Goal: Task Accomplishment & Management: Manage account settings

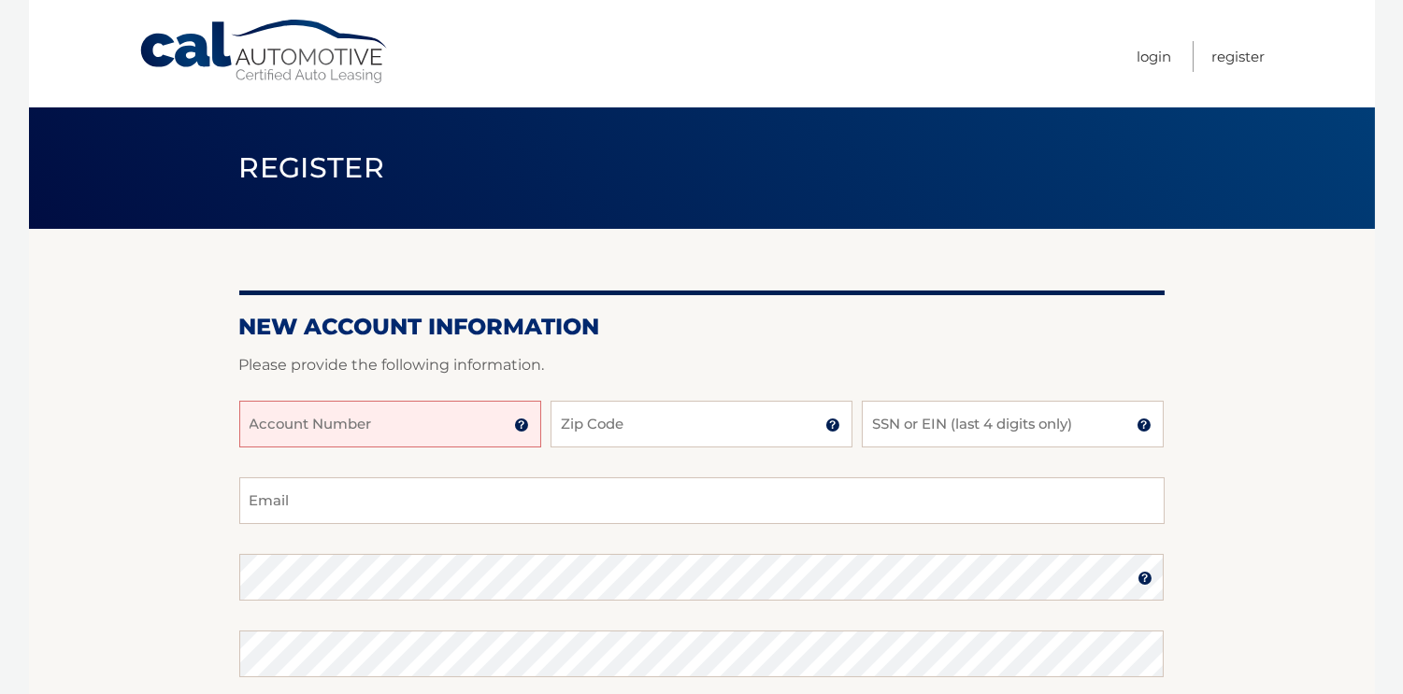
click at [399, 430] on input "Account Number" at bounding box center [390, 424] width 302 height 47
type input "44456002765"
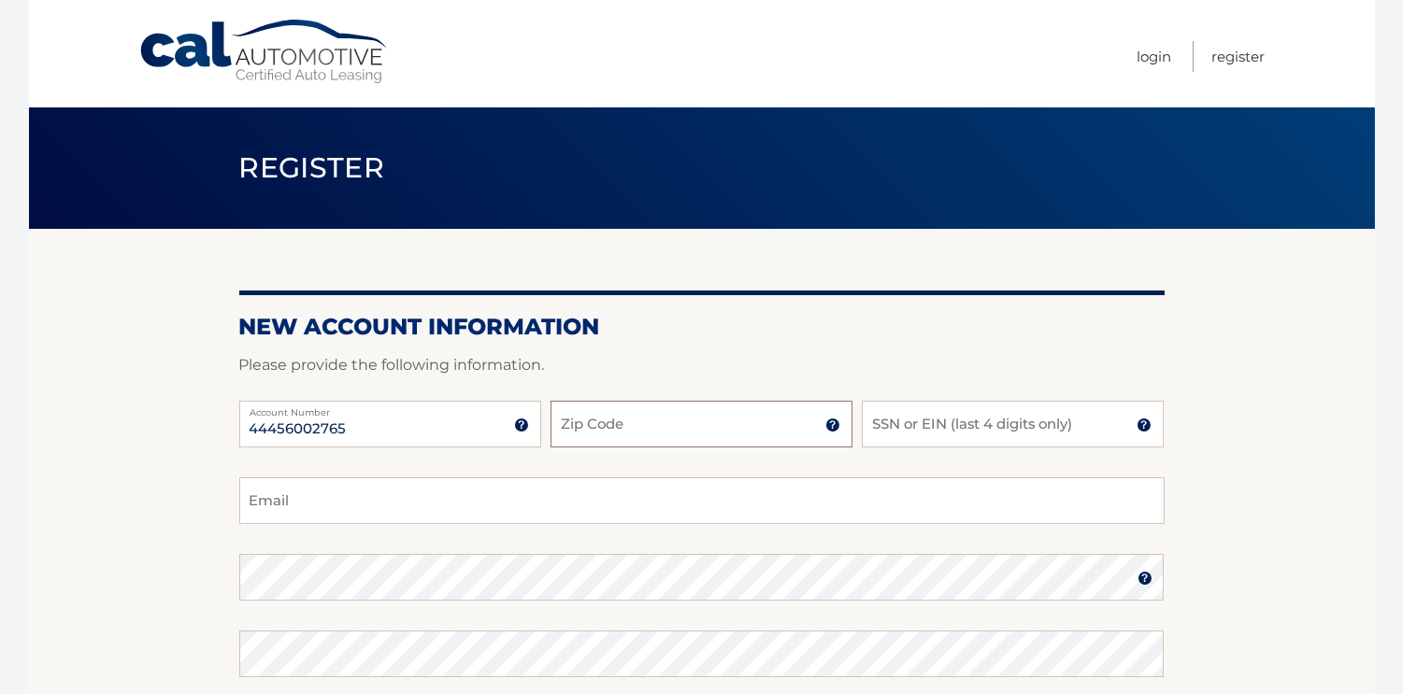
click at [610, 419] on input "Zip Code" at bounding box center [701, 424] width 302 height 47
type input "11577"
click at [882, 421] on input "SSN or EIN (last 4 digits only)" at bounding box center [1013, 424] width 302 height 47
type input "0271"
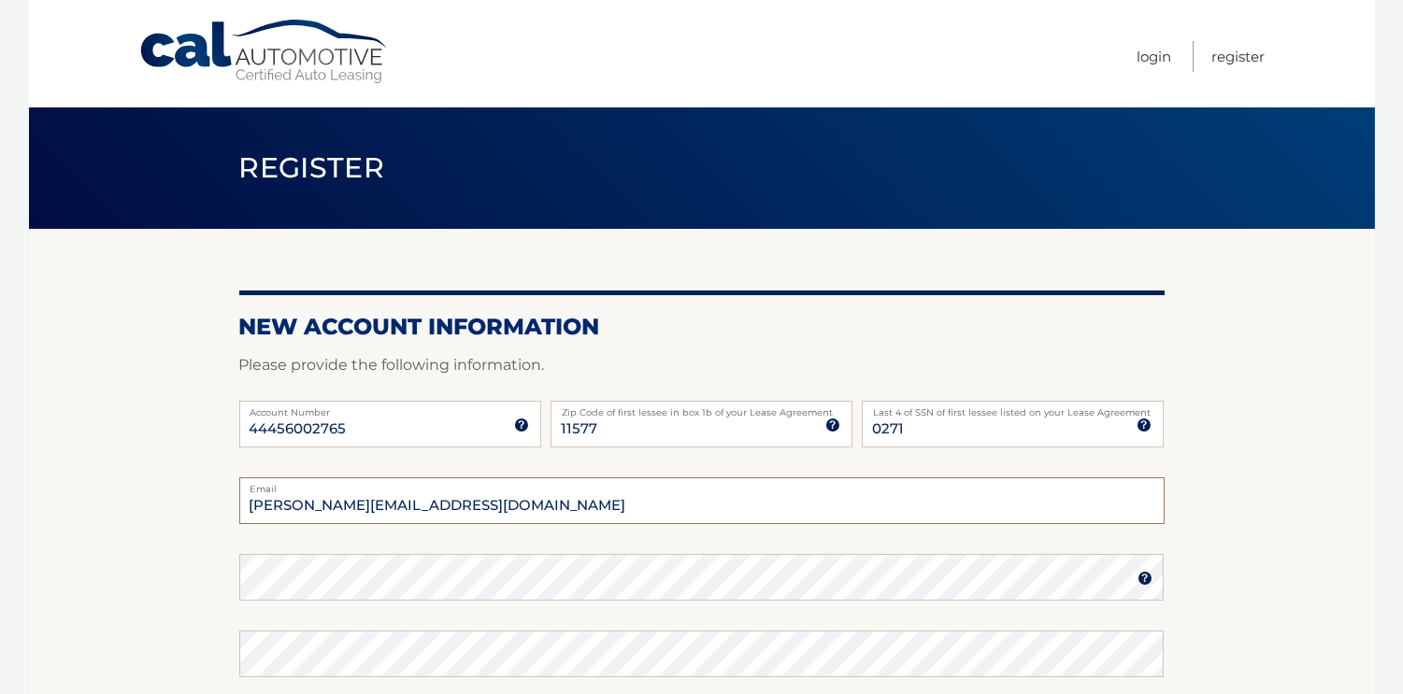
type input "frank@amazonfeight.com"
click at [1140, 585] on img at bounding box center [1144, 578] width 15 height 15
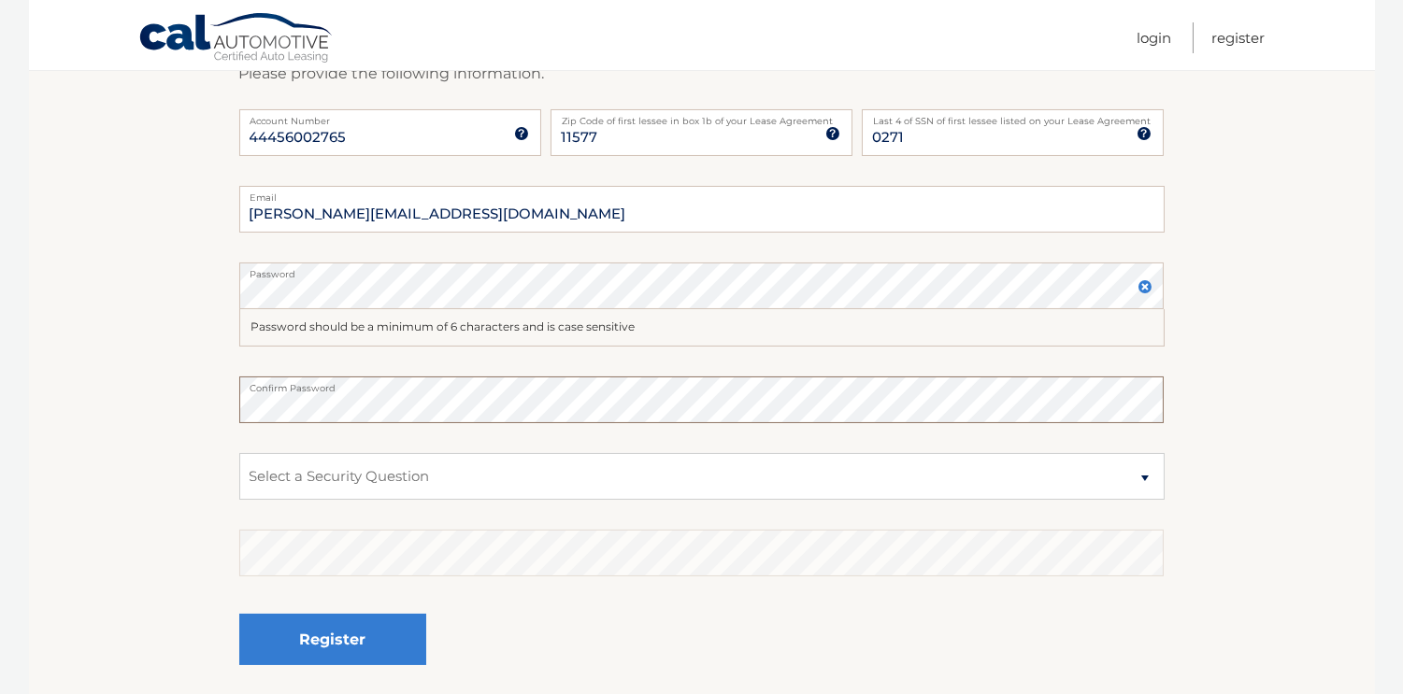
scroll to position [319, 0]
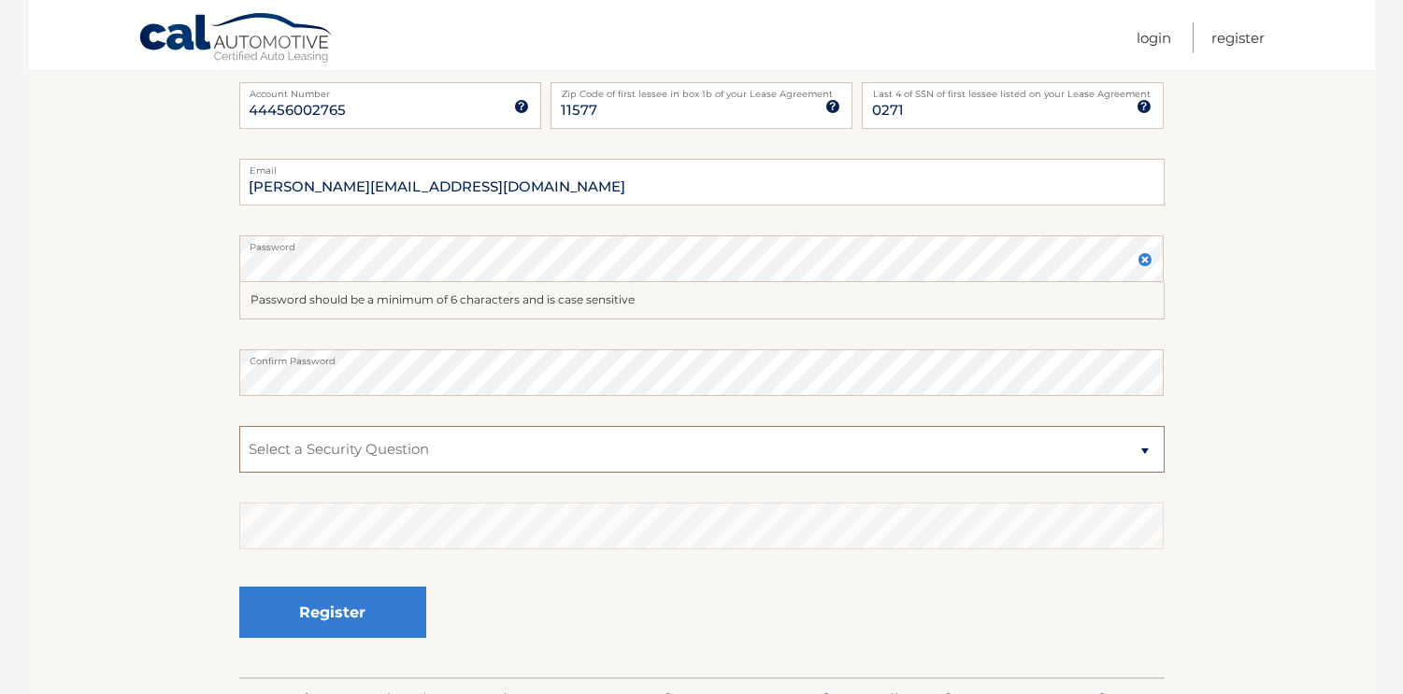
click at [392, 446] on select "Select a Security Question What was the name of your elementary school? What is…" at bounding box center [701, 449] width 925 height 47
select select "1"
click at [239, 426] on select "Select a Security Question What was the name of your elementary school? What is…" at bounding box center [701, 449] width 925 height 47
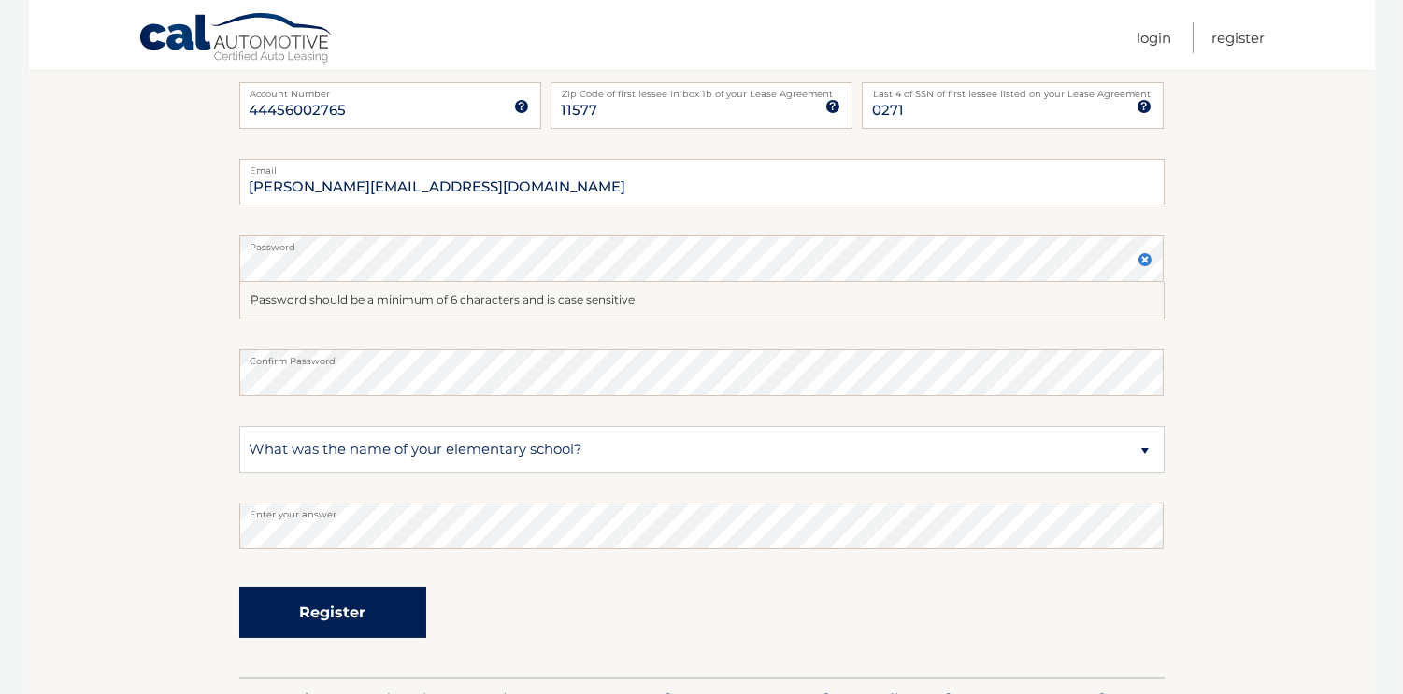
click at [330, 613] on button "Register" at bounding box center [332, 612] width 187 height 51
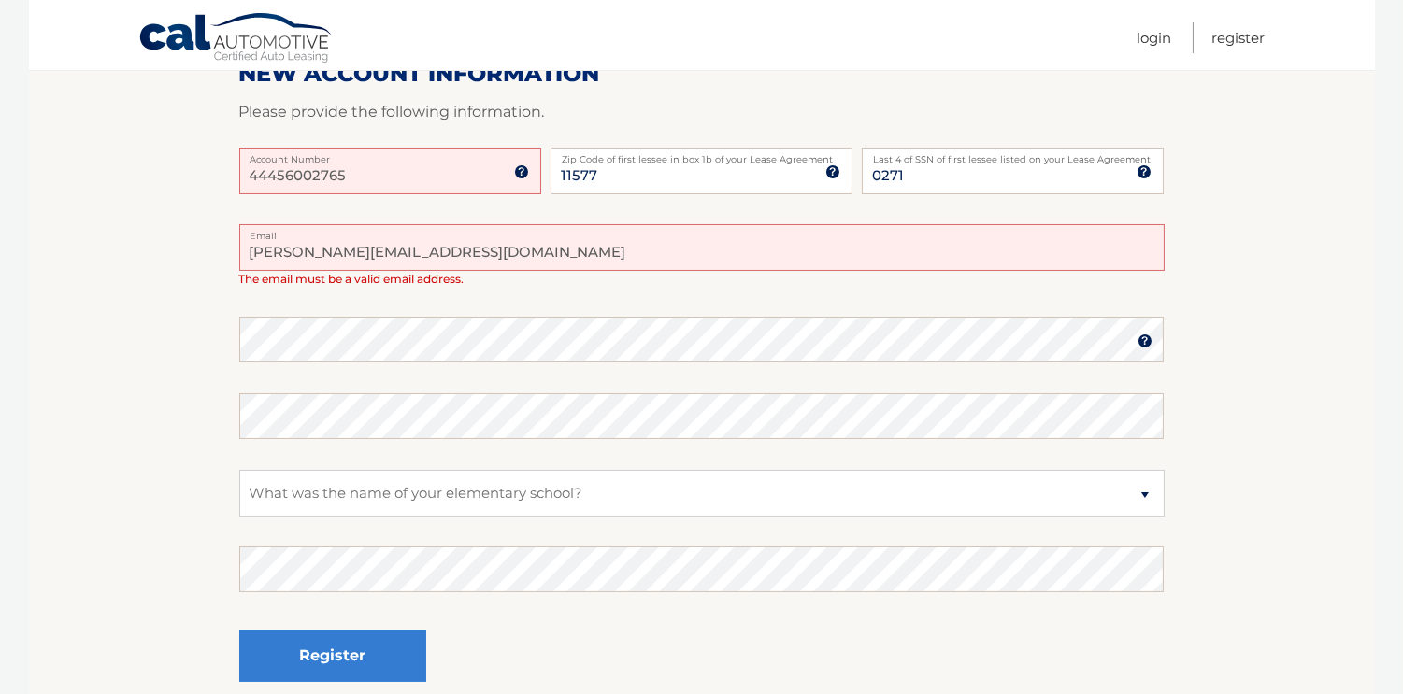
scroll to position [278, 0]
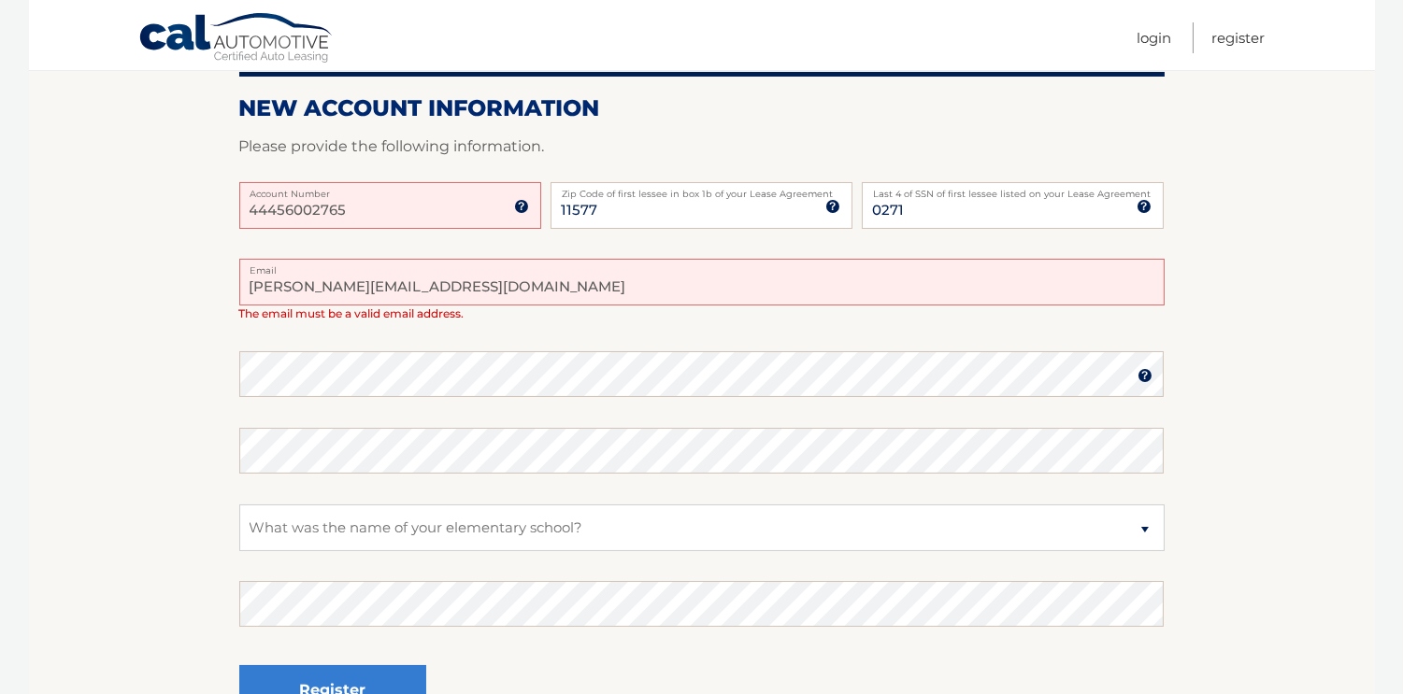
click at [465, 296] on input "frank@amazonfeight.com" at bounding box center [701, 282] width 925 height 47
type input "ftsuii@aol.com"
click at [1243, 453] on section "One or more fields have an error. New Account Information Please provide the fo…" at bounding box center [702, 353] width 1346 height 805
click at [1098, 278] on input "ftsuii@aol.com" at bounding box center [701, 282] width 925 height 47
click at [425, 216] on input "44456002765" at bounding box center [390, 205] width 302 height 47
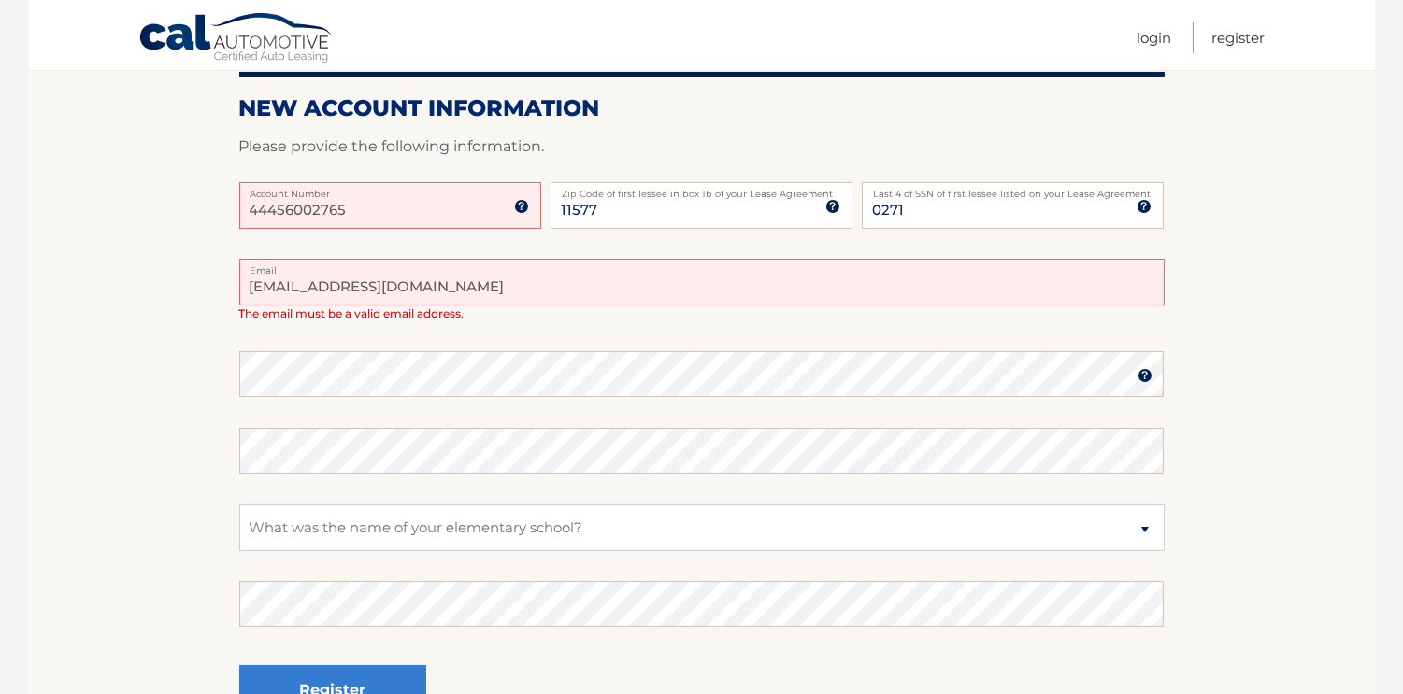
click at [622, 286] on input "ftsuii@aol.com" at bounding box center [701, 282] width 925 height 47
click at [389, 286] on input "ftsuii@aol.com" at bounding box center [701, 282] width 925 height 47
drag, startPoint x: 255, startPoint y: 295, endPoint x: 221, endPoint y: 295, distance: 33.6
click at [221, 295] on section "One or more fields have an error. New Account Information Please provide the fo…" at bounding box center [702, 353] width 1346 height 805
type input "frank@amazonfreight.com"
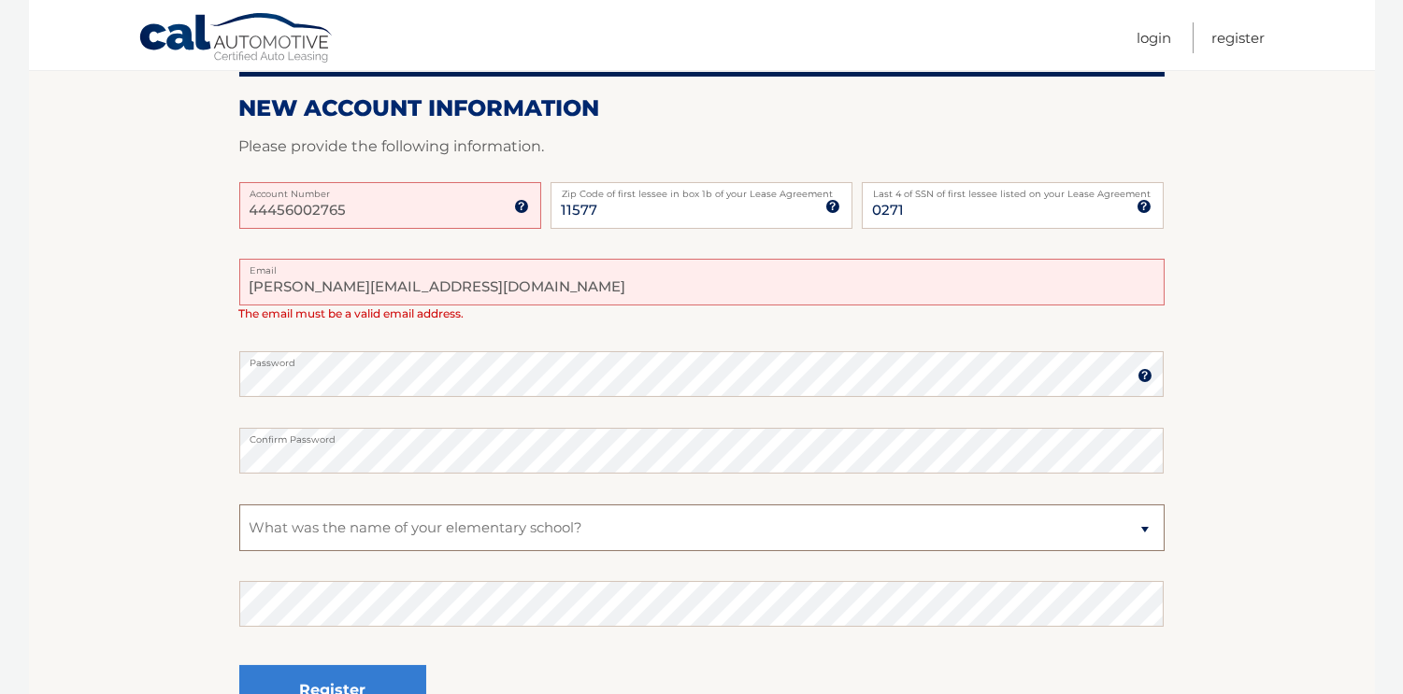
click at [300, 523] on select "Select a Security Question What was the name of your elementary school? What is…" at bounding box center [701, 528] width 925 height 47
click at [239, 505] on select "Select a Security Question What was the name of your elementary school? What is…" at bounding box center [701, 528] width 925 height 47
click at [333, 687] on button "Register" at bounding box center [332, 690] width 187 height 51
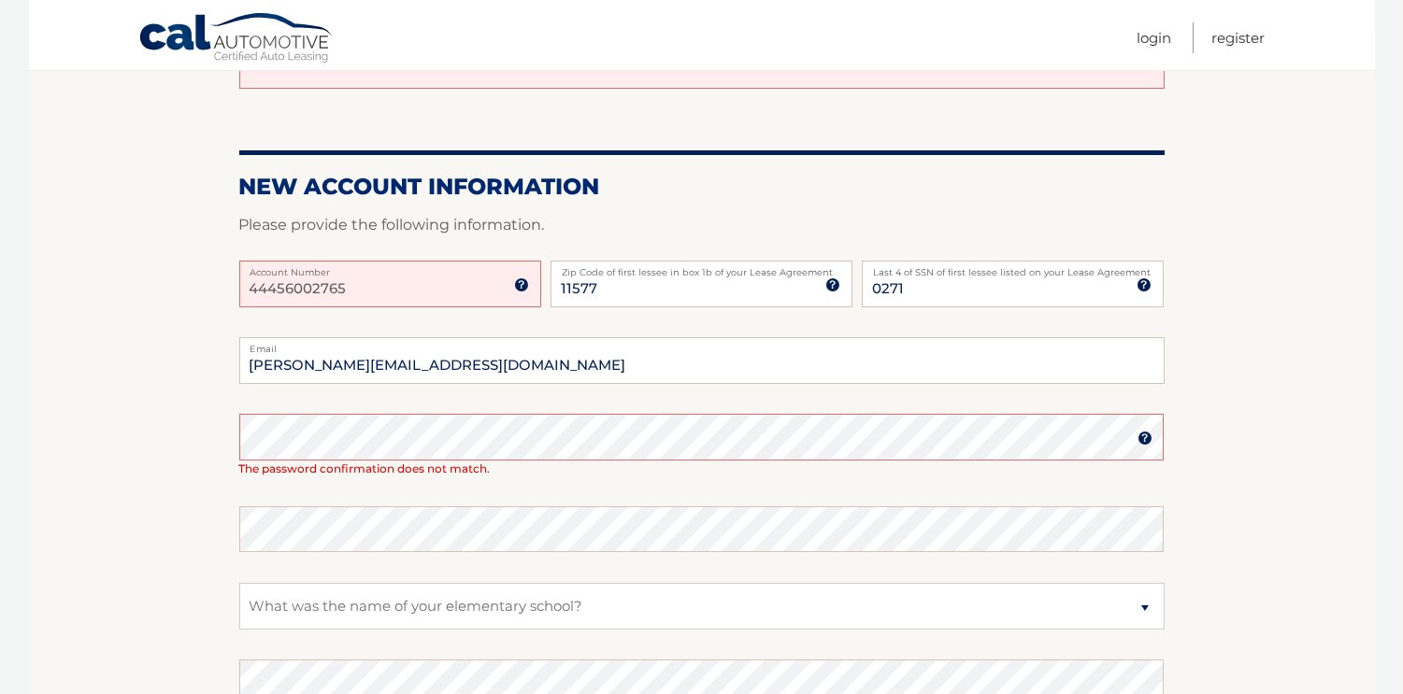
scroll to position [211, 0]
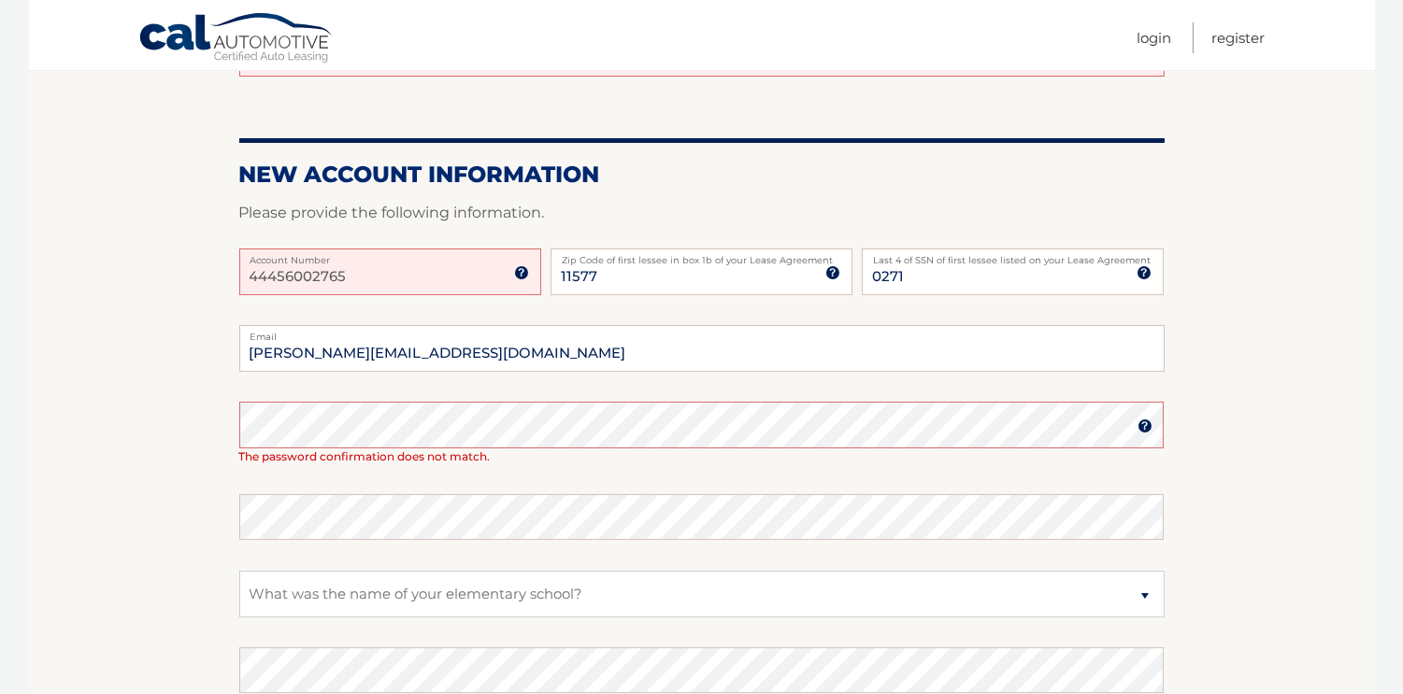
click at [518, 275] on img at bounding box center [521, 272] width 15 height 15
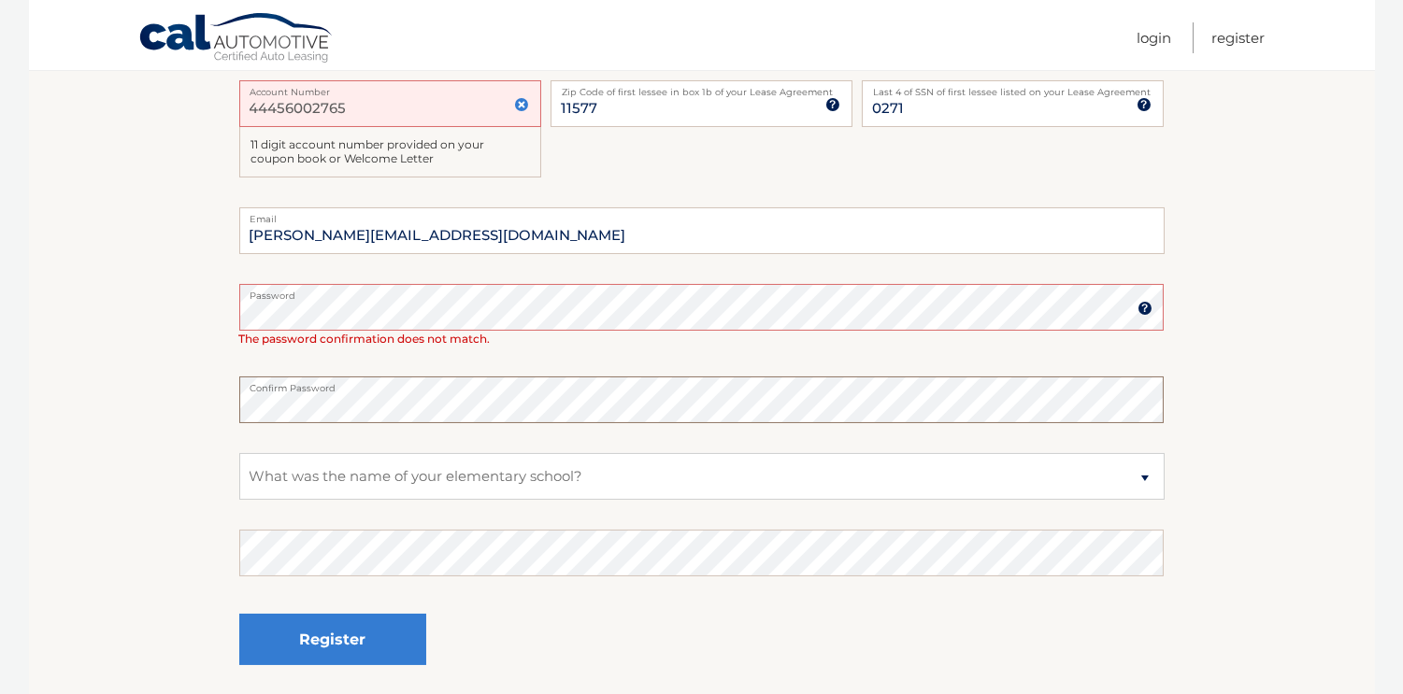
scroll to position [381, 0]
click at [343, 654] on button "Register" at bounding box center [332, 637] width 187 height 51
click at [328, 634] on button "Register" at bounding box center [332, 637] width 187 height 51
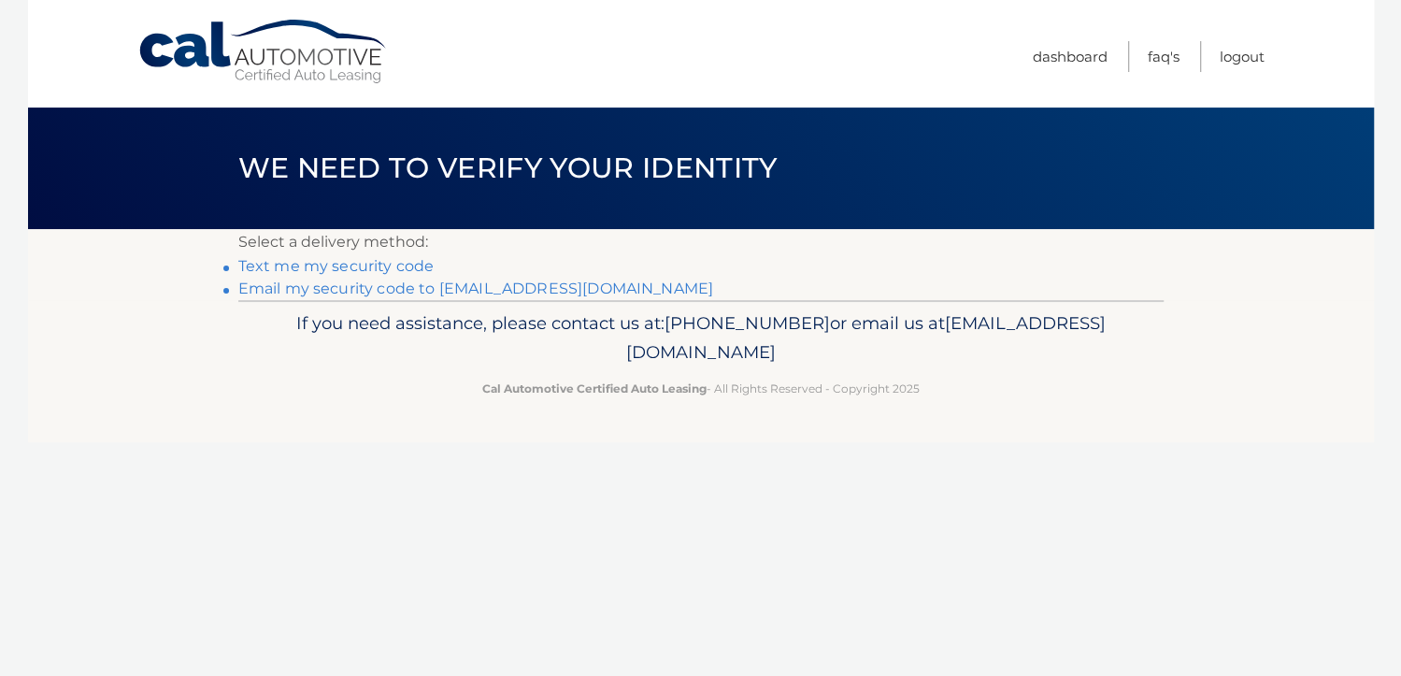
click at [348, 291] on link "Email my security code to f****@amazonfreight.com" at bounding box center [476, 288] width 476 height 18
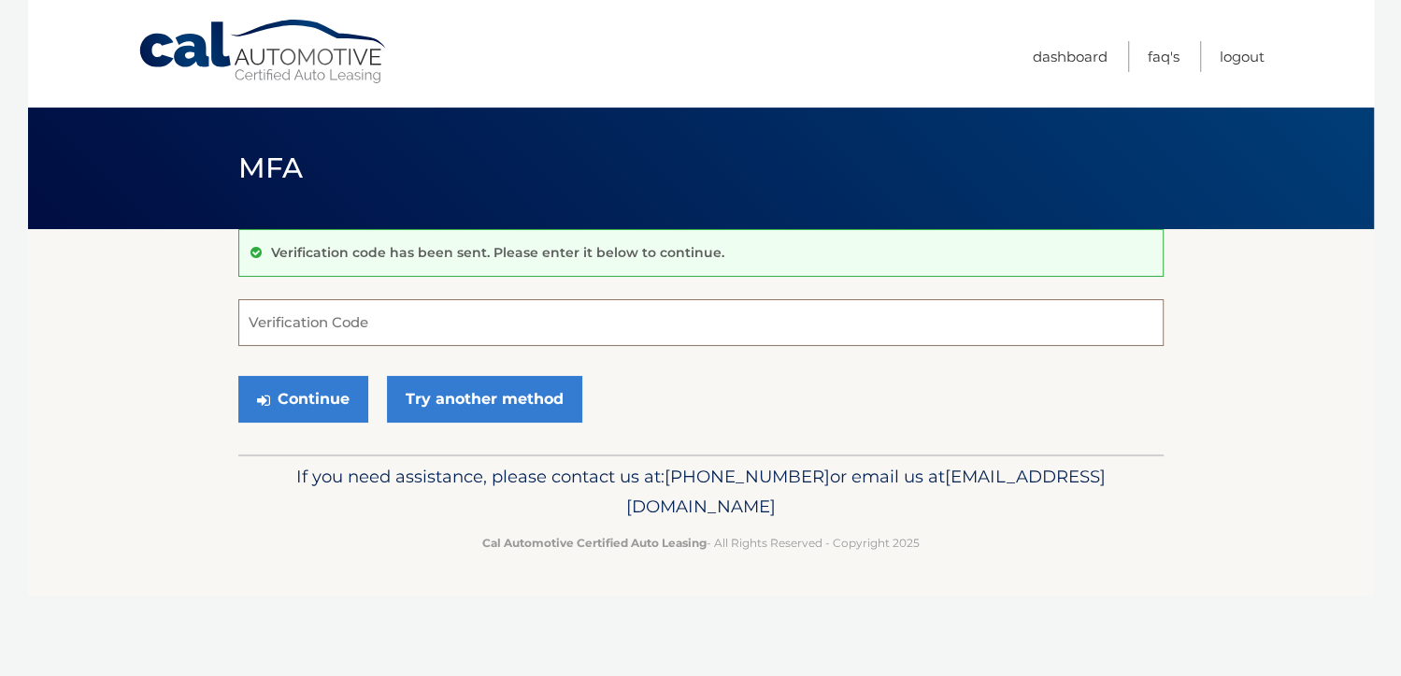
click at [363, 322] on input "Verification Code" at bounding box center [700, 322] width 925 height 47
click at [376, 322] on input "Verification Code" at bounding box center [700, 322] width 925 height 47
type input "174209"
click at [331, 410] on button "Continue" at bounding box center [303, 399] width 130 height 47
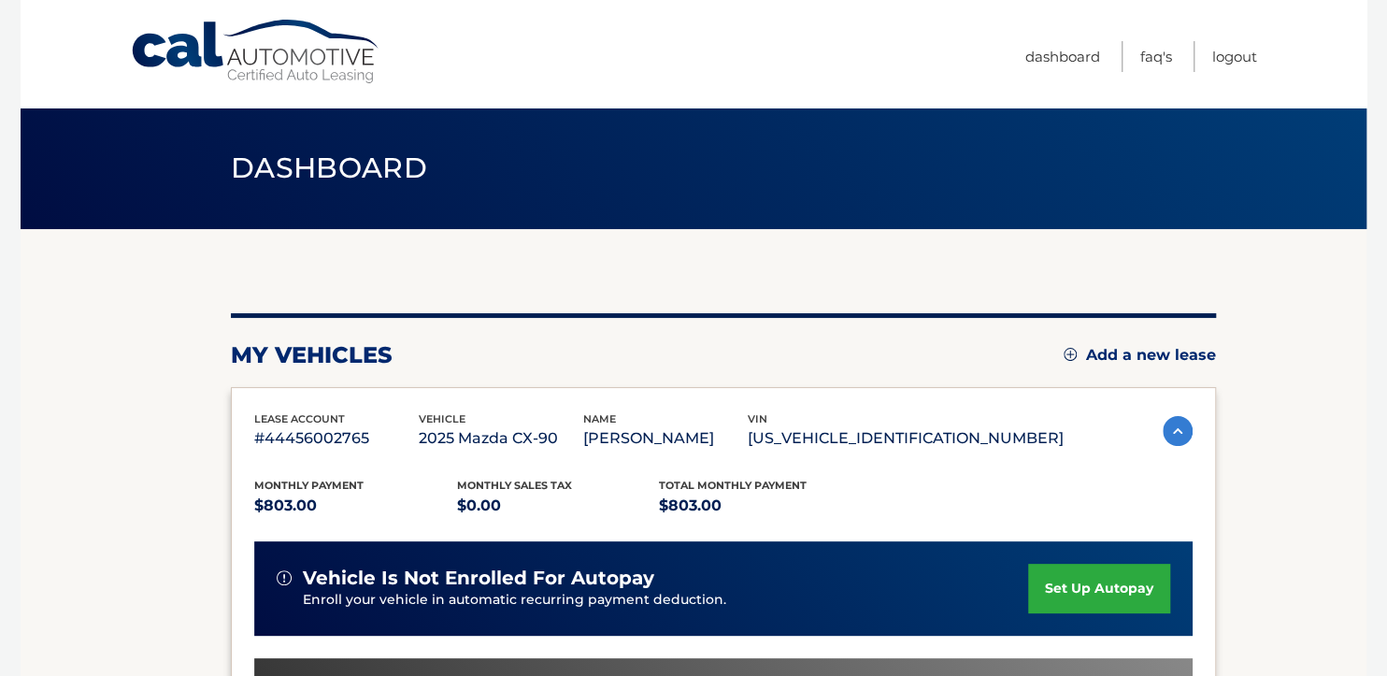
click at [1049, 594] on link "set up autopay" at bounding box center [1099, 588] width 142 height 50
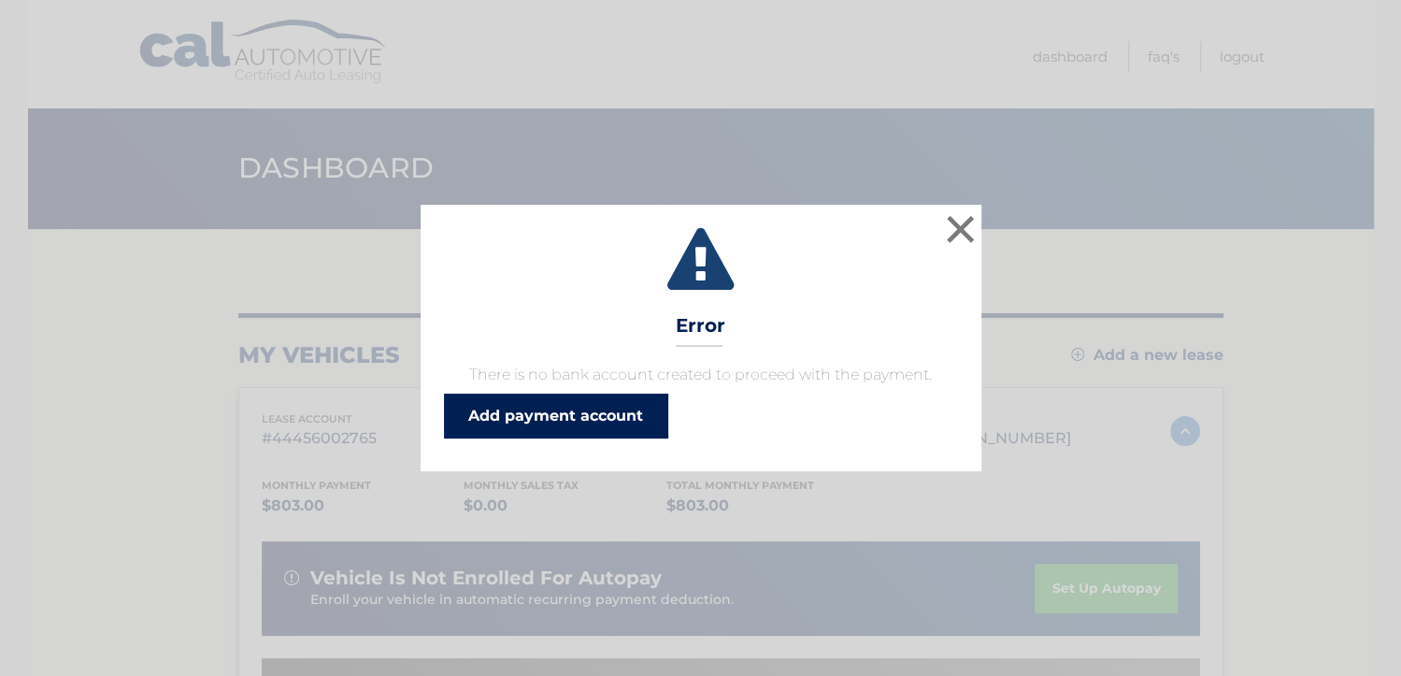
click at [553, 414] on link "Add payment account" at bounding box center [556, 415] width 224 height 45
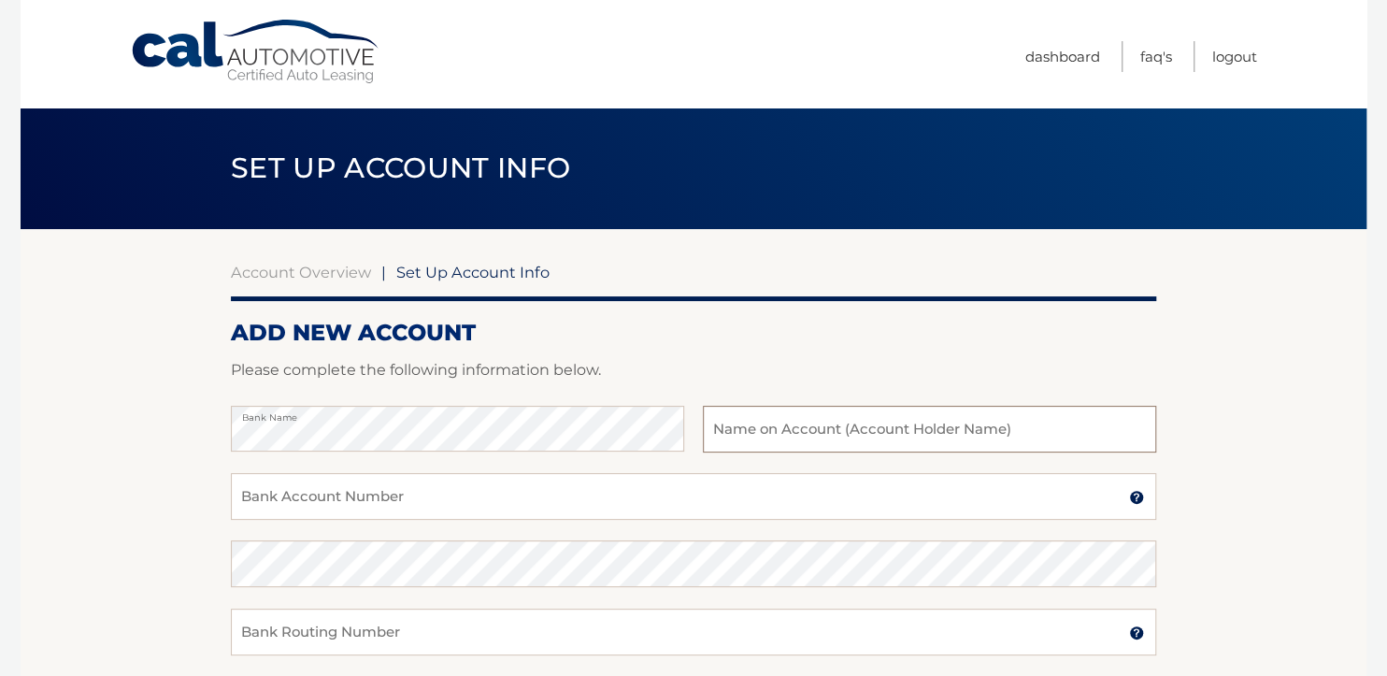
click at [817, 432] on input "text" at bounding box center [929, 429] width 453 height 47
type input "Amazon Maritime Inc"
click at [306, 504] on input "Bank Account Number" at bounding box center [693, 496] width 925 height 47
type input "6877010077"
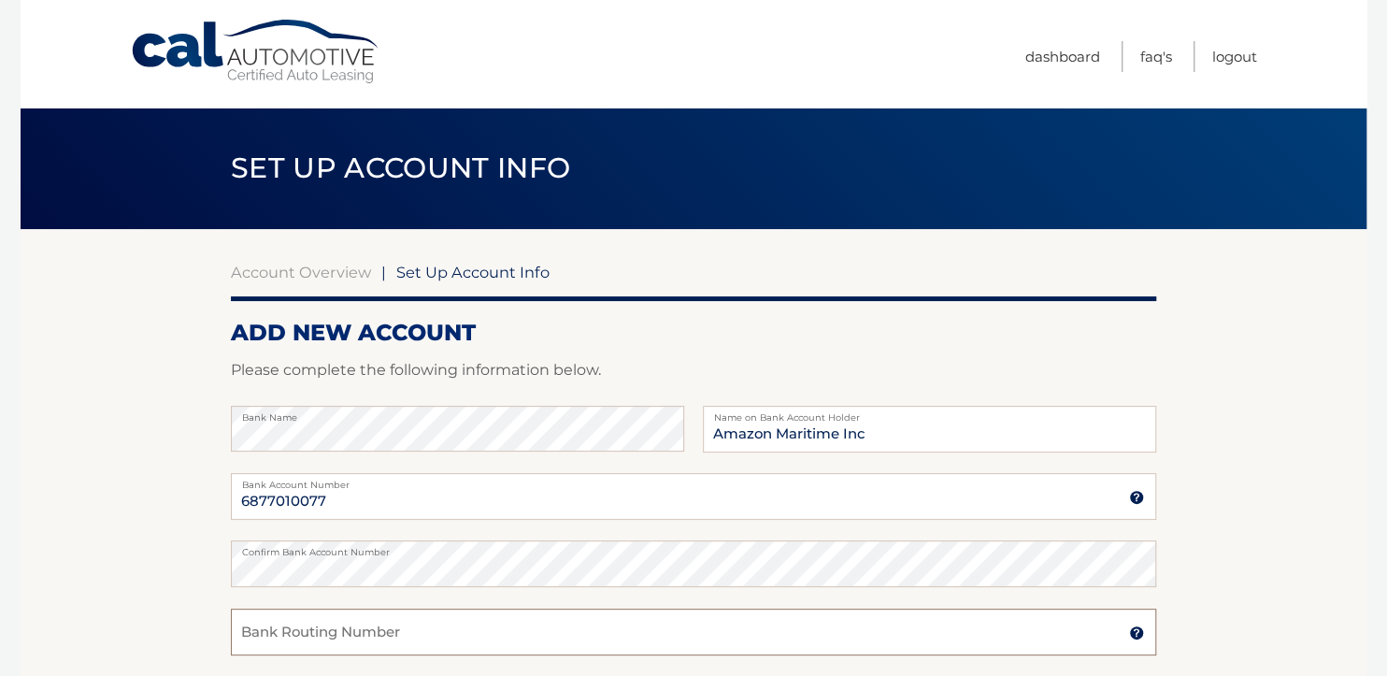
click at [354, 643] on input "Bank Routing Number" at bounding box center [693, 631] width 925 height 47
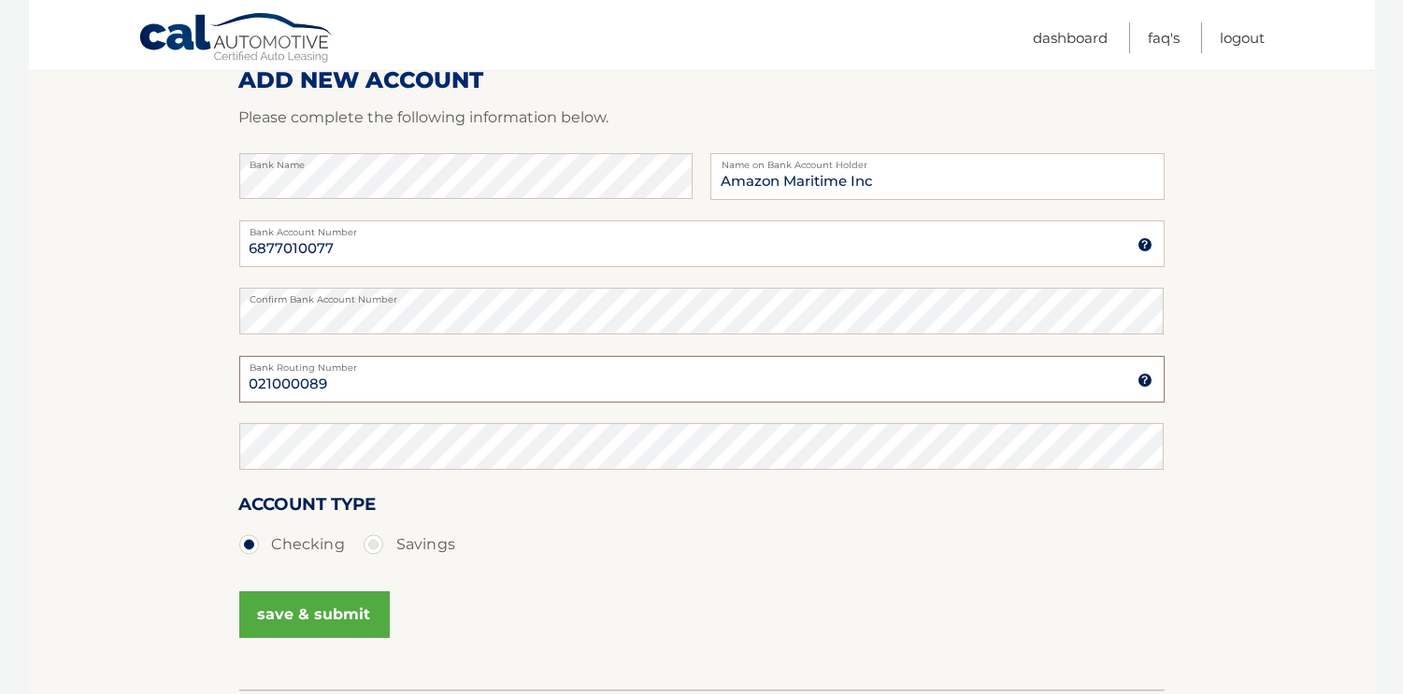
scroll to position [254, 0]
type input "021000089"
click at [306, 612] on button "save & submit" at bounding box center [314, 613] width 150 height 47
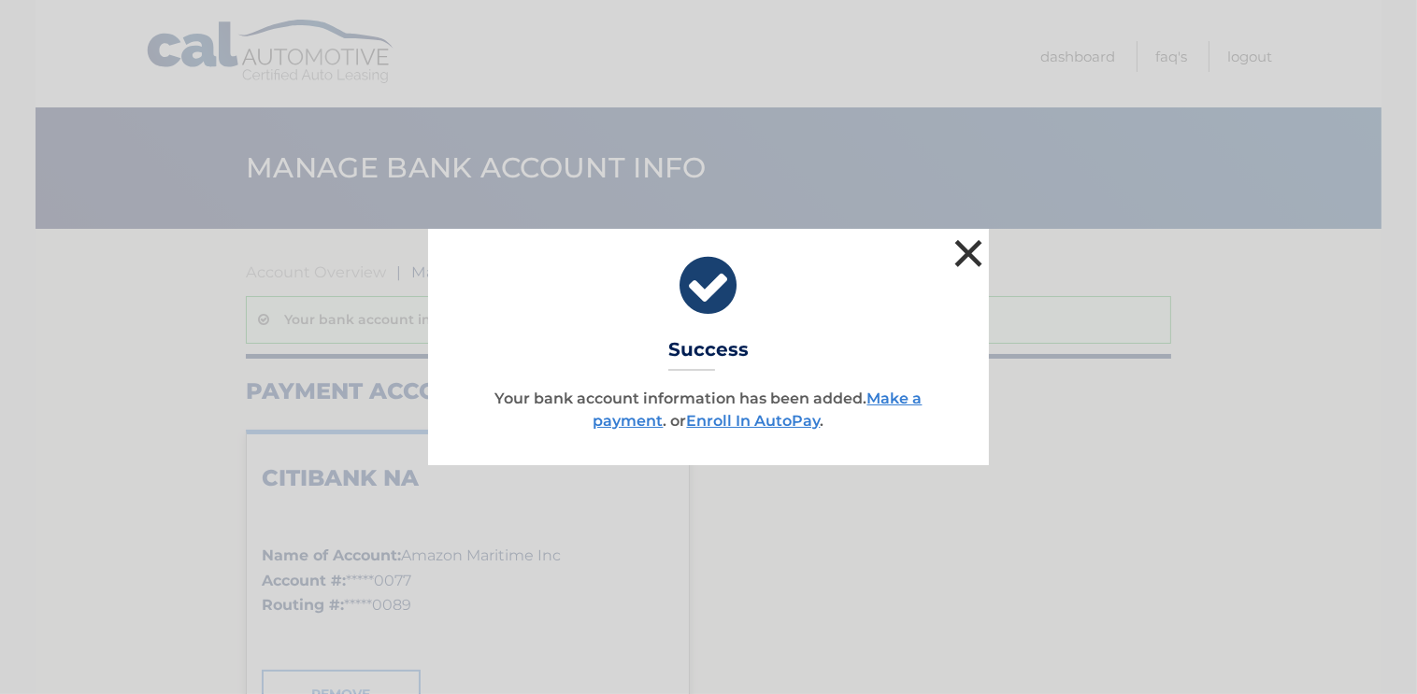
click at [965, 250] on button "×" at bounding box center [967, 253] width 37 height 37
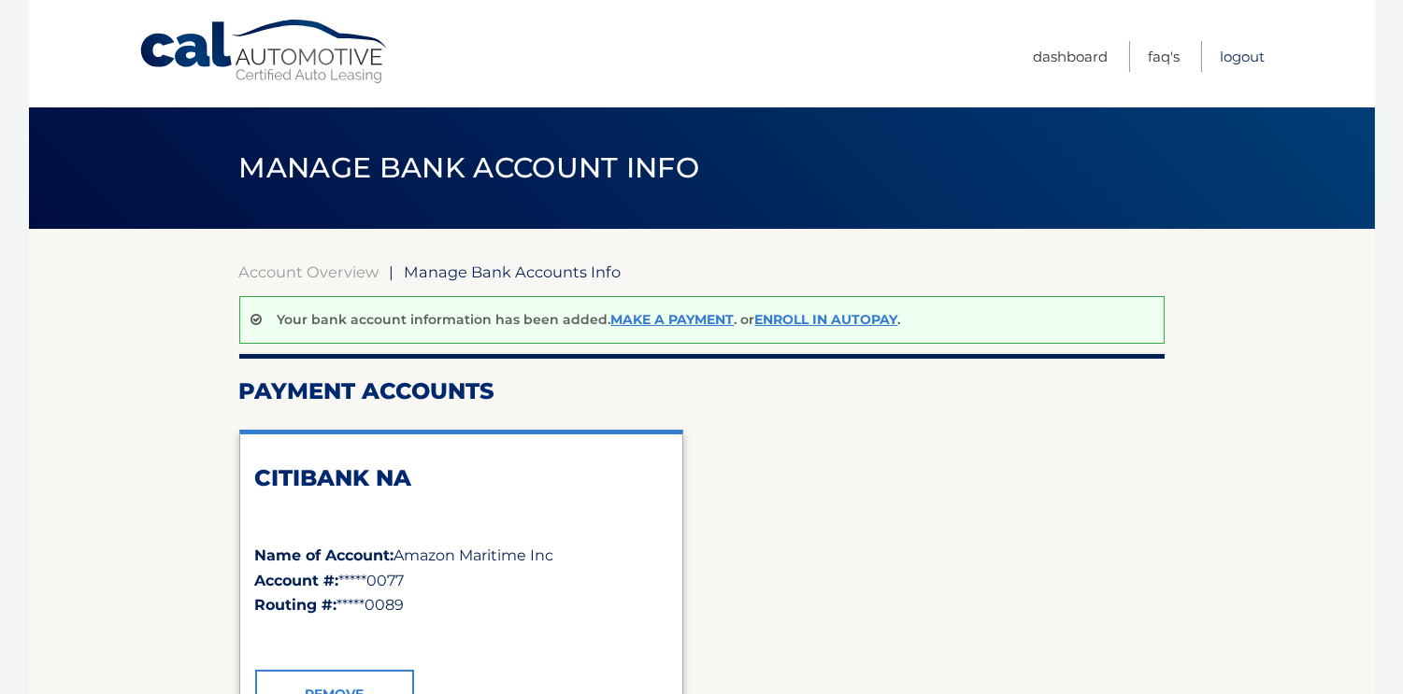
click at [1247, 55] on link "Logout" at bounding box center [1242, 56] width 45 height 31
